Goal: Navigation & Orientation: Find specific page/section

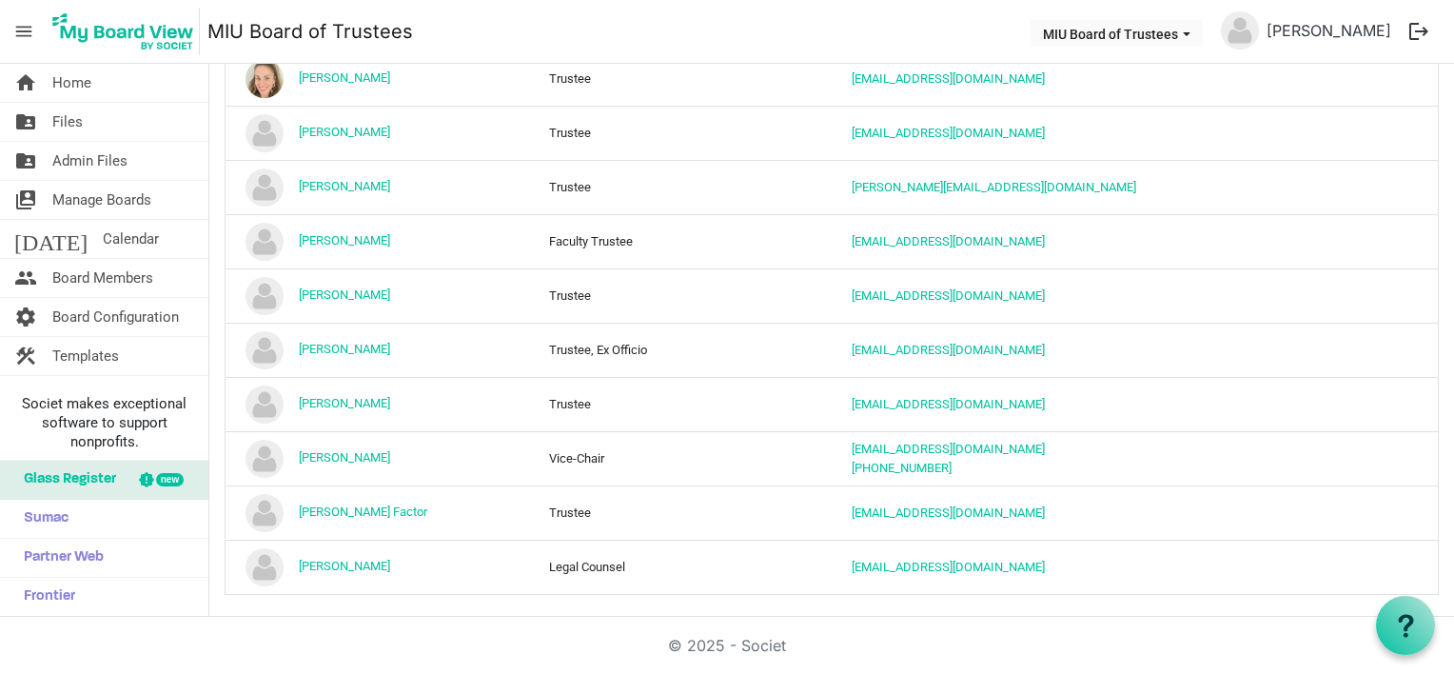
scroll to position [1236, 0]
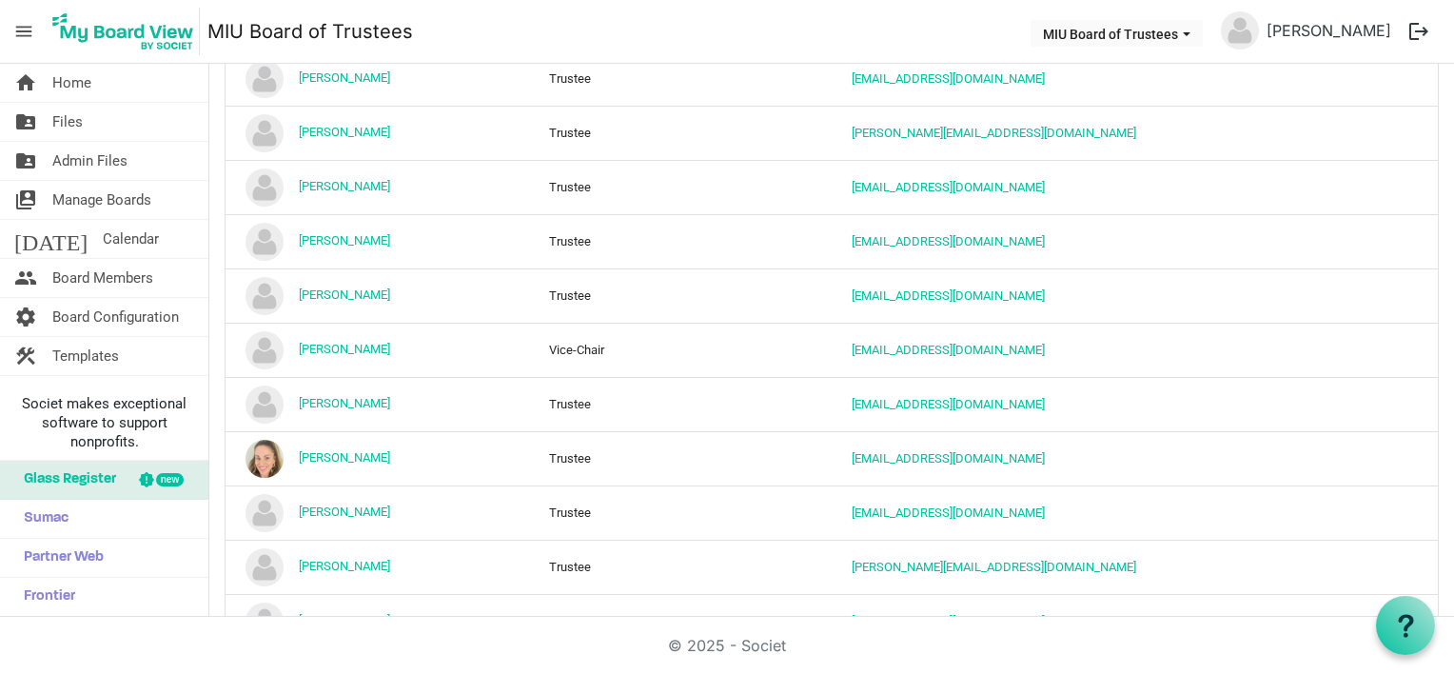
scroll to position [1806, 0]
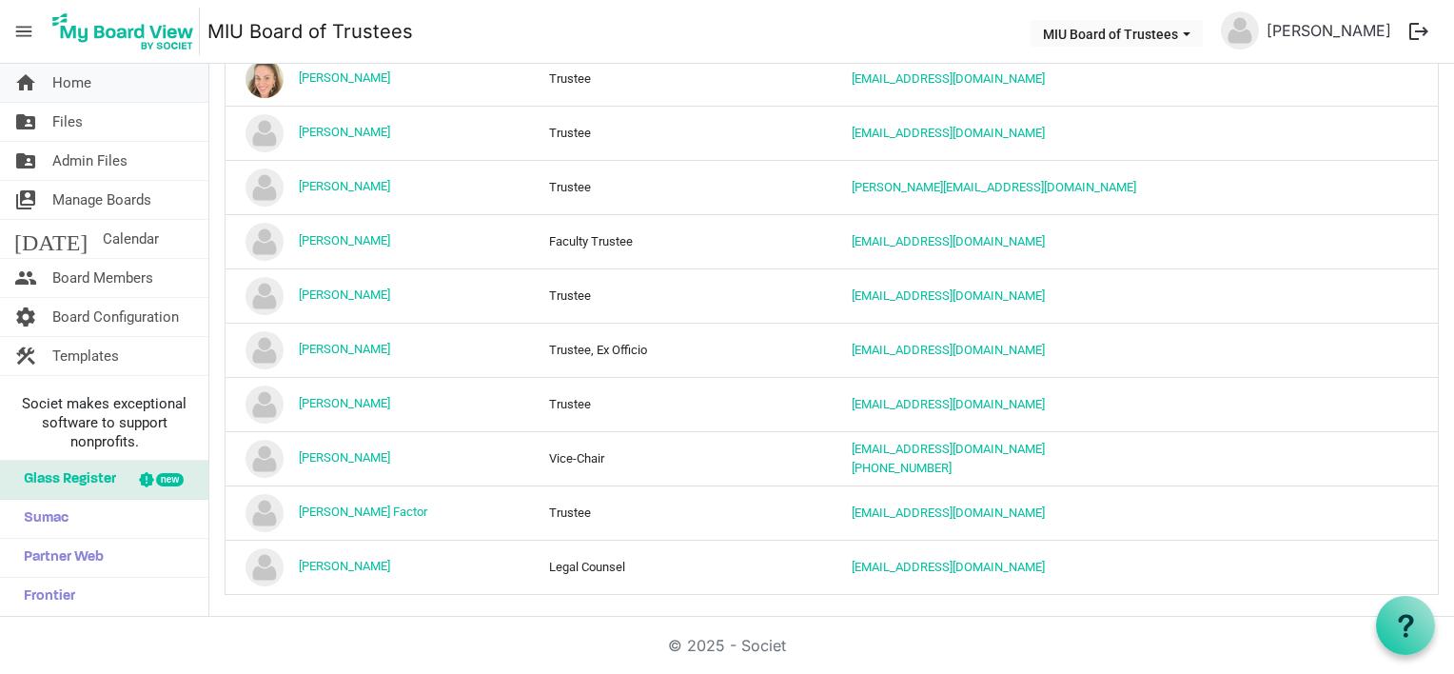
click at [63, 76] on span "Home" at bounding box center [71, 83] width 39 height 38
